Goal: Entertainment & Leisure: Browse casually

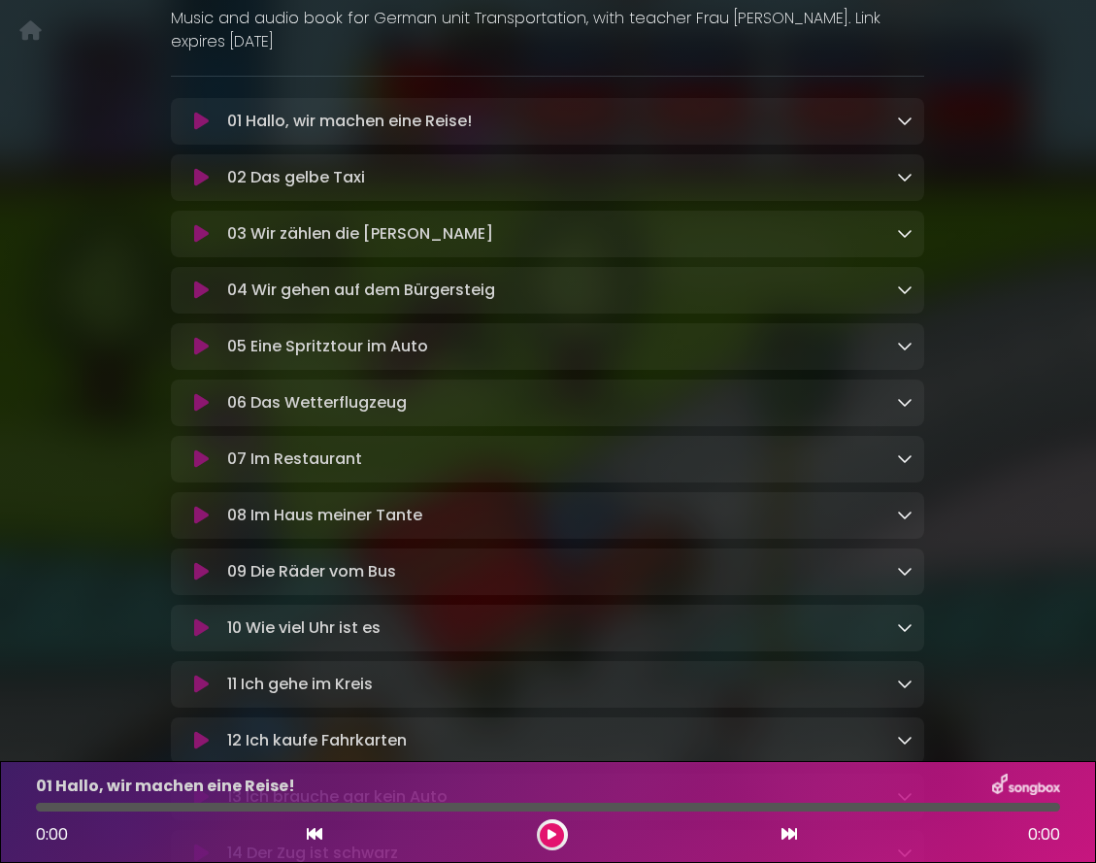
scroll to position [59, 0]
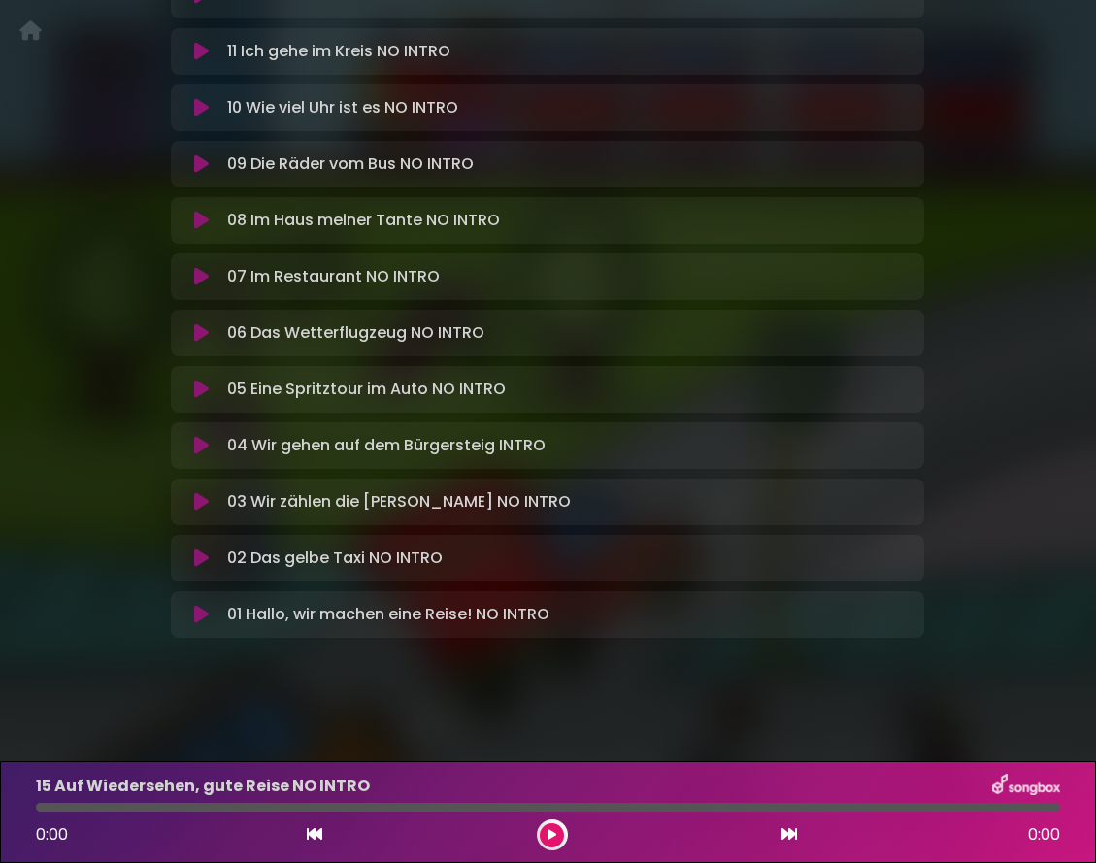
scroll to position [91, 0]
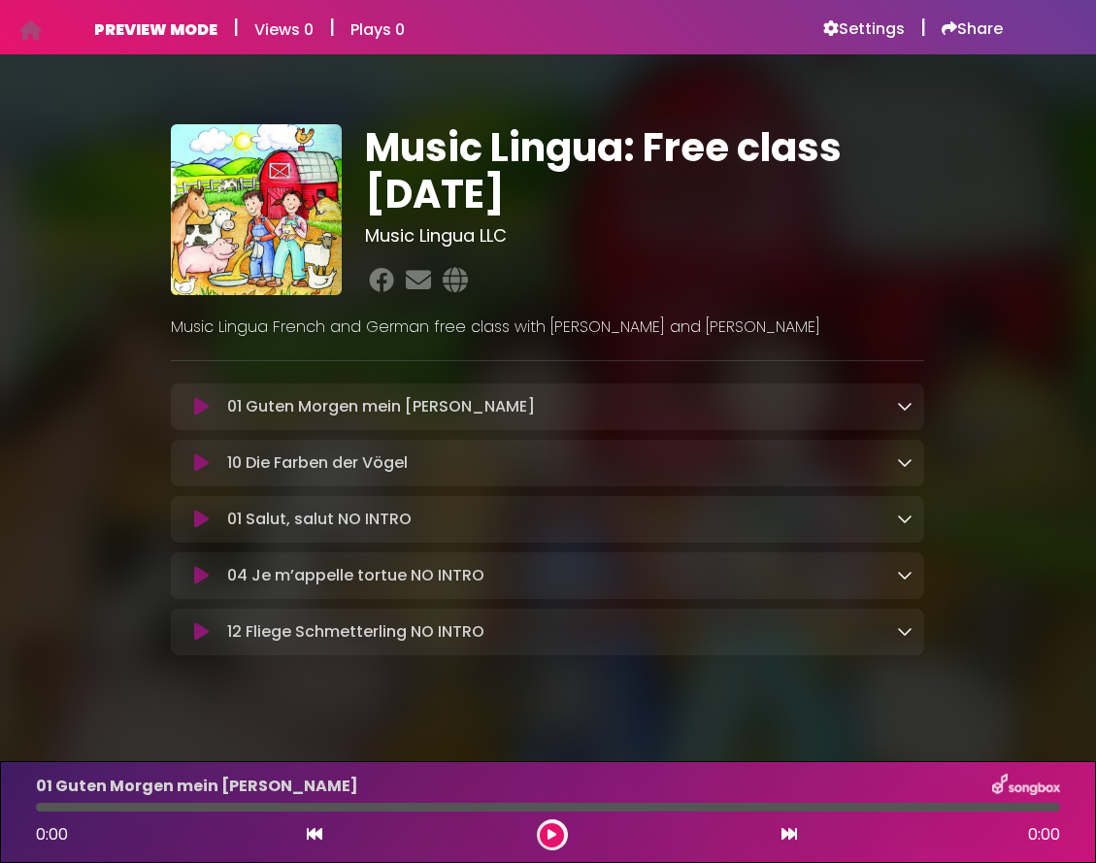
click at [194, 520] on icon at bounding box center [201, 519] width 15 height 19
click at [195, 522] on icon at bounding box center [201, 519] width 13 height 19
click at [194, 575] on icon at bounding box center [201, 575] width 15 height 19
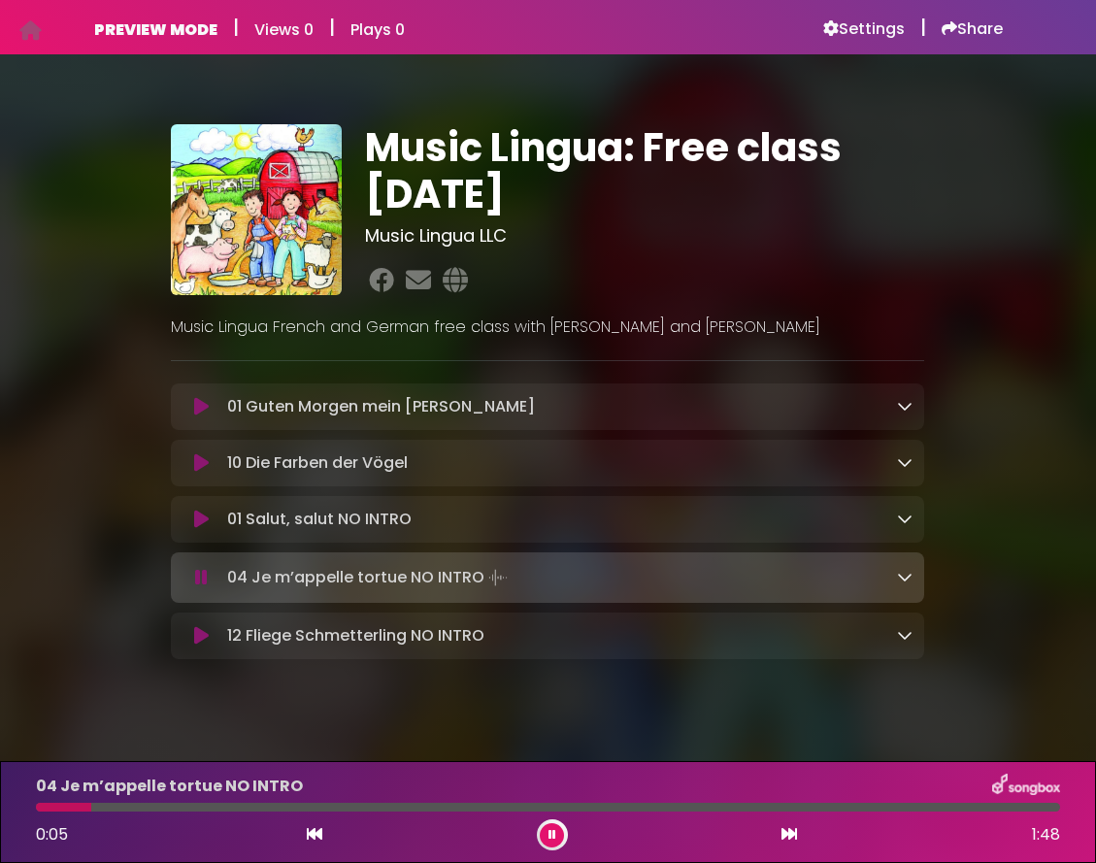
click at [195, 579] on icon at bounding box center [201, 577] width 13 height 19
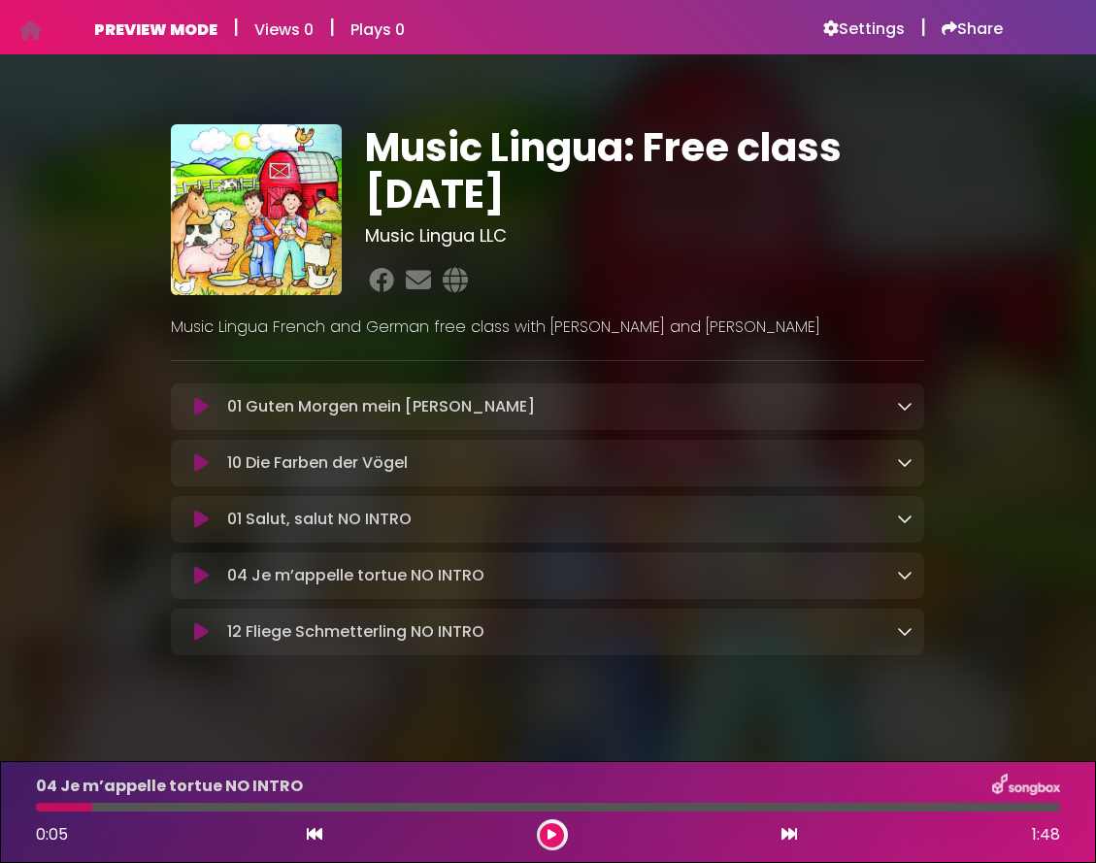
click at [194, 404] on icon at bounding box center [201, 406] width 15 height 19
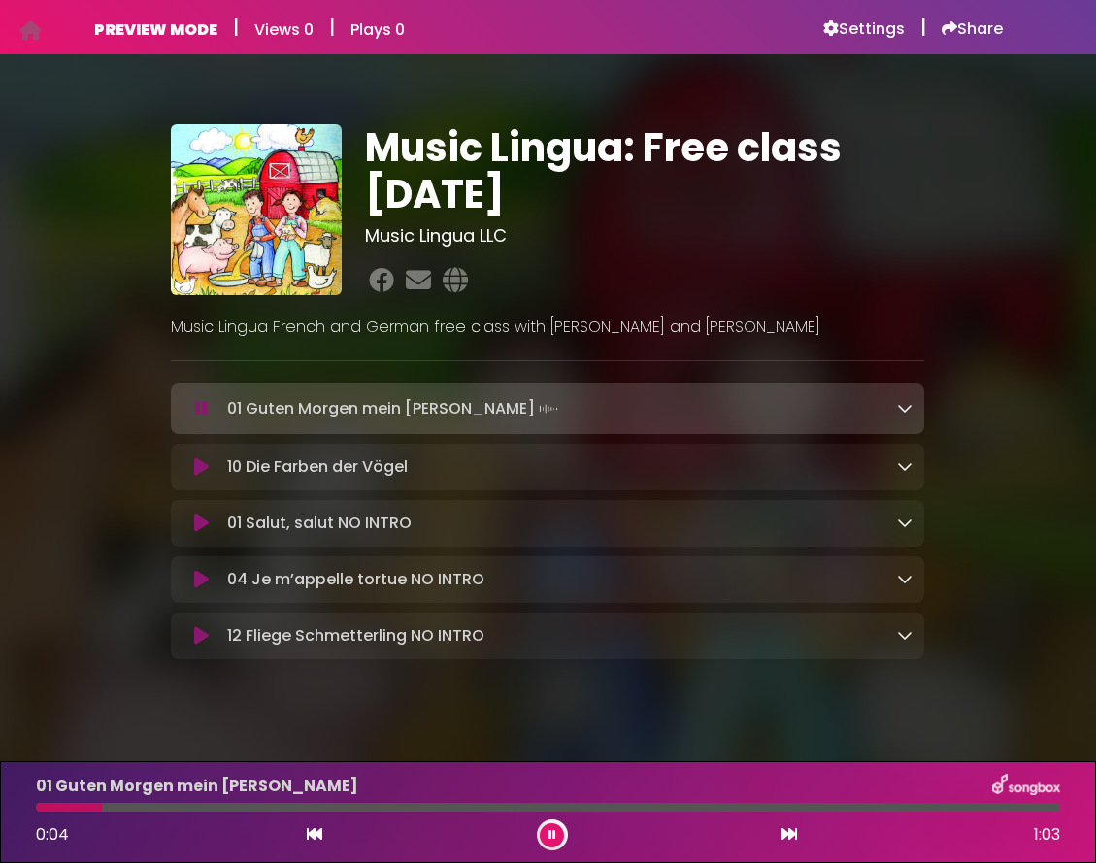
click at [195, 408] on icon at bounding box center [201, 408] width 13 height 19
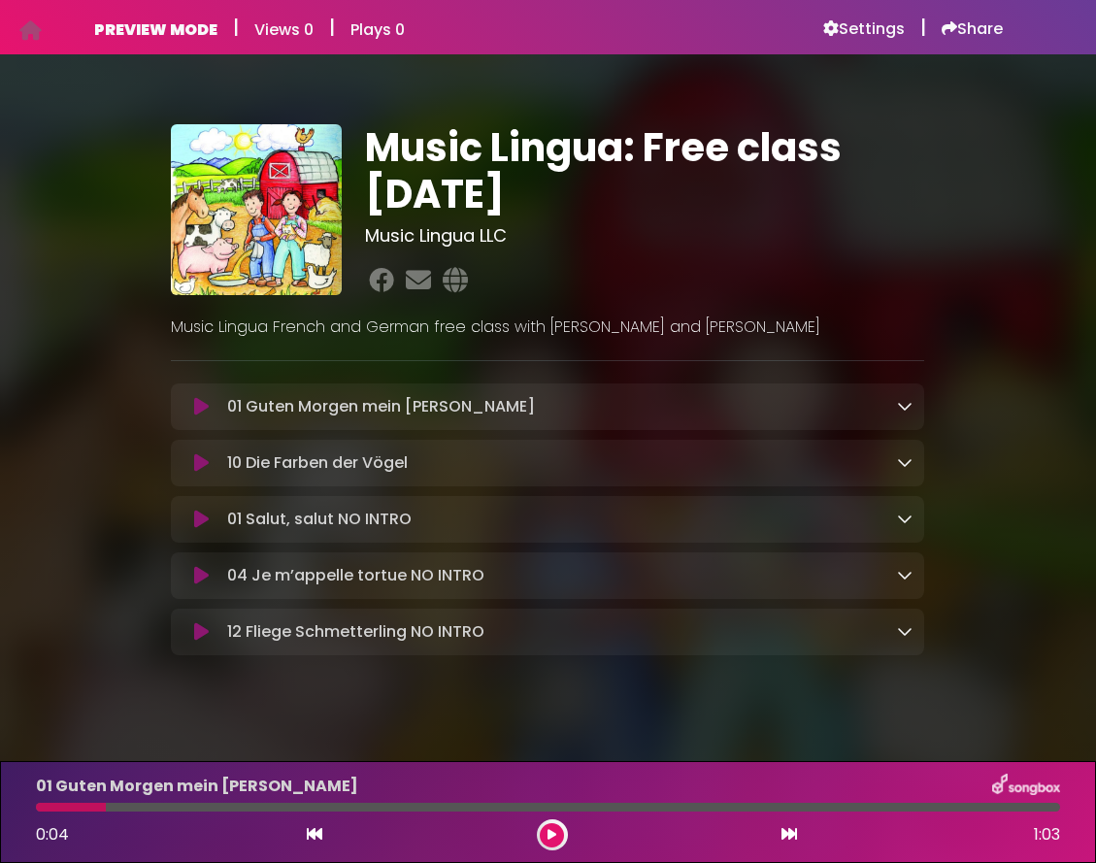
click at [194, 466] on icon at bounding box center [201, 462] width 15 height 19
click at [194, 462] on icon at bounding box center [201, 462] width 15 height 19
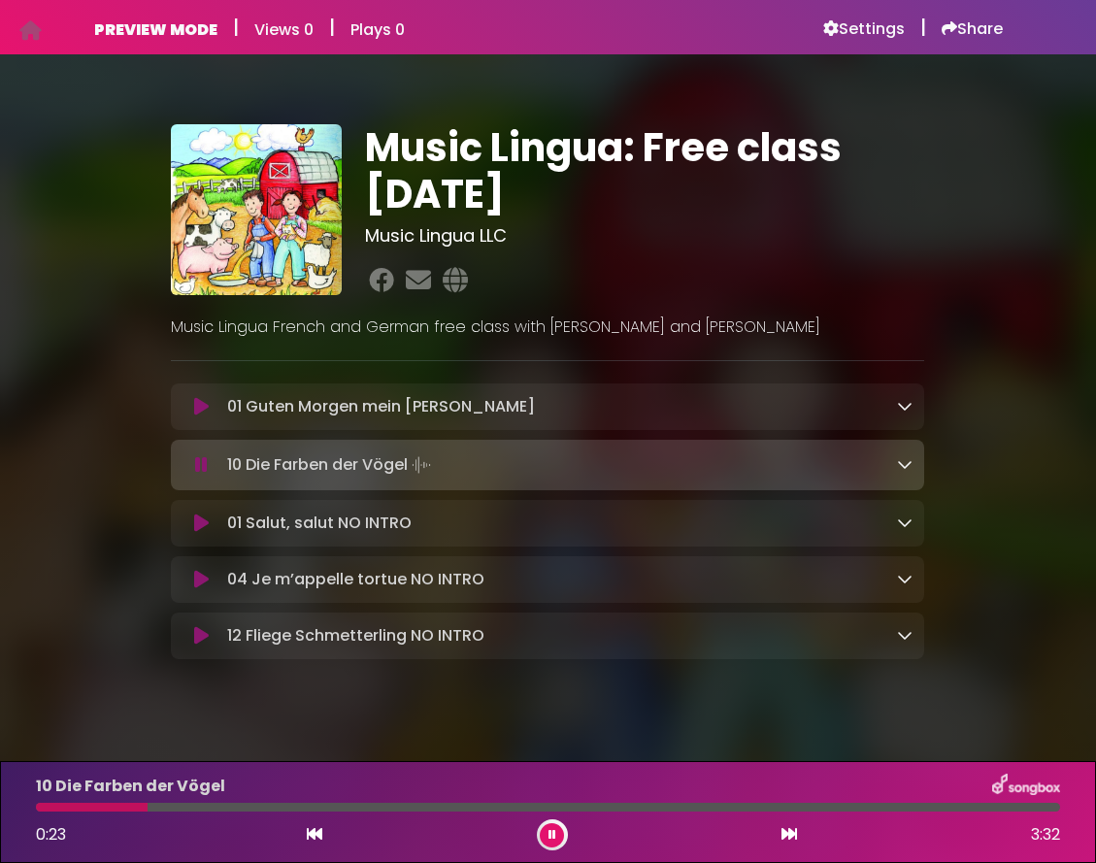
click at [195, 466] on icon at bounding box center [201, 464] width 13 height 19
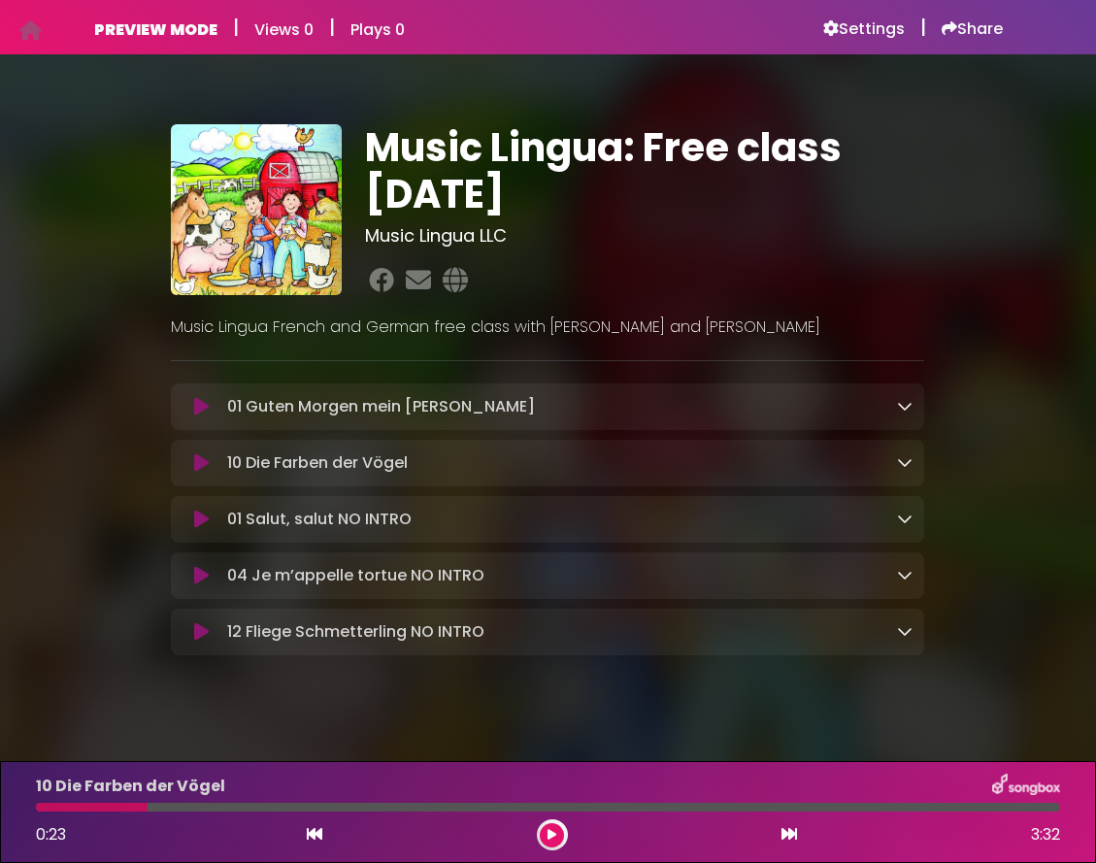
click at [194, 634] on icon at bounding box center [201, 631] width 15 height 19
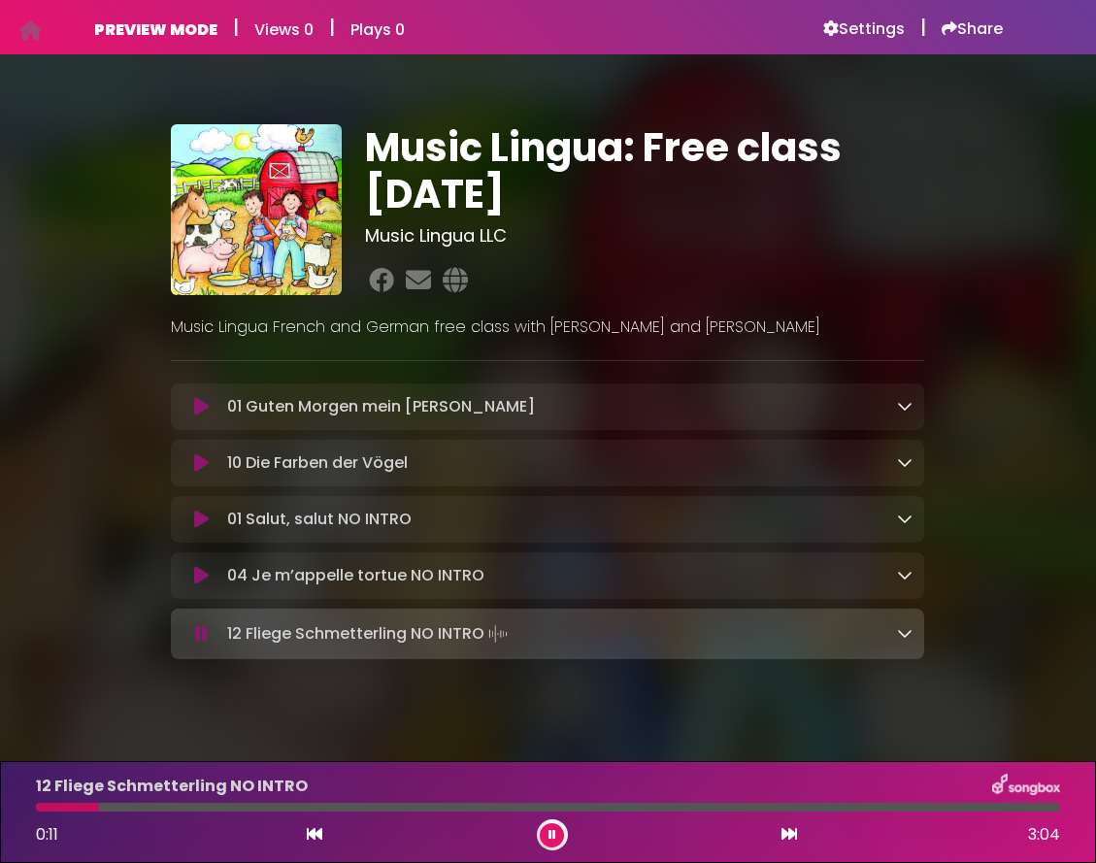
click at [195, 633] on icon at bounding box center [201, 633] width 13 height 19
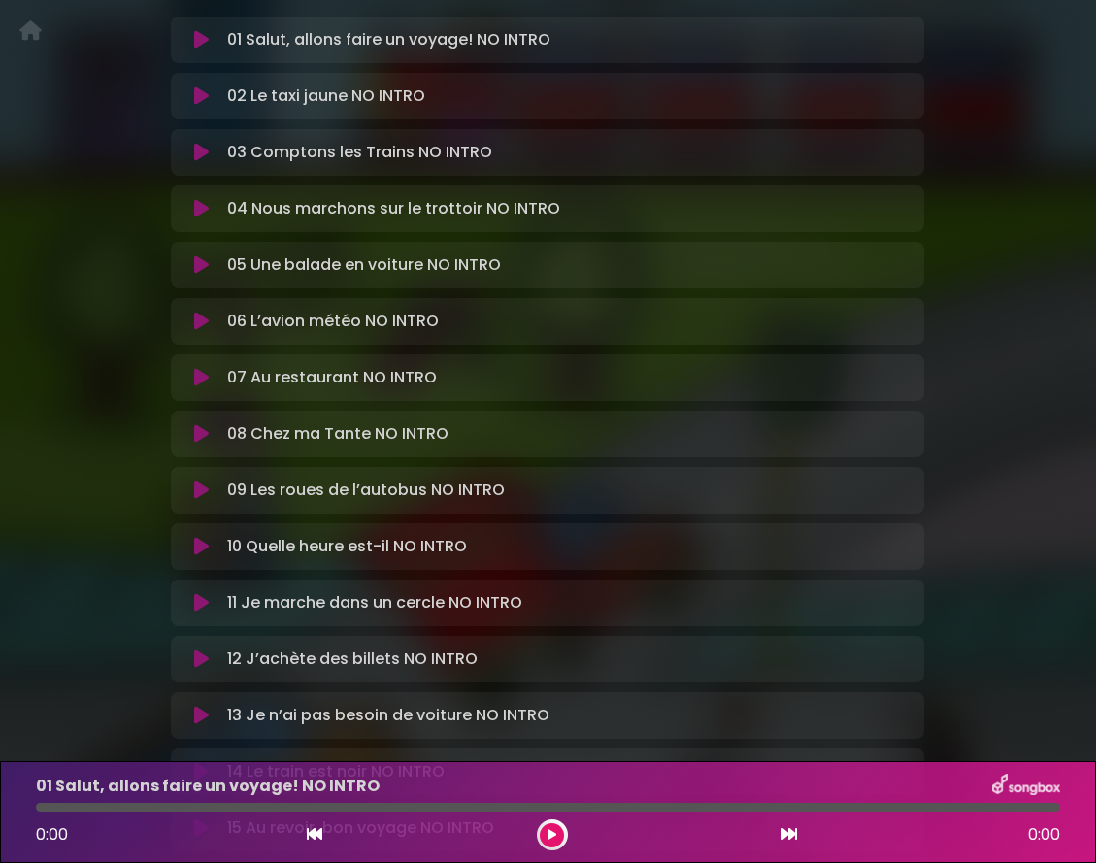
scroll to position [122, 0]
